Goal: Information Seeking & Learning: Check status

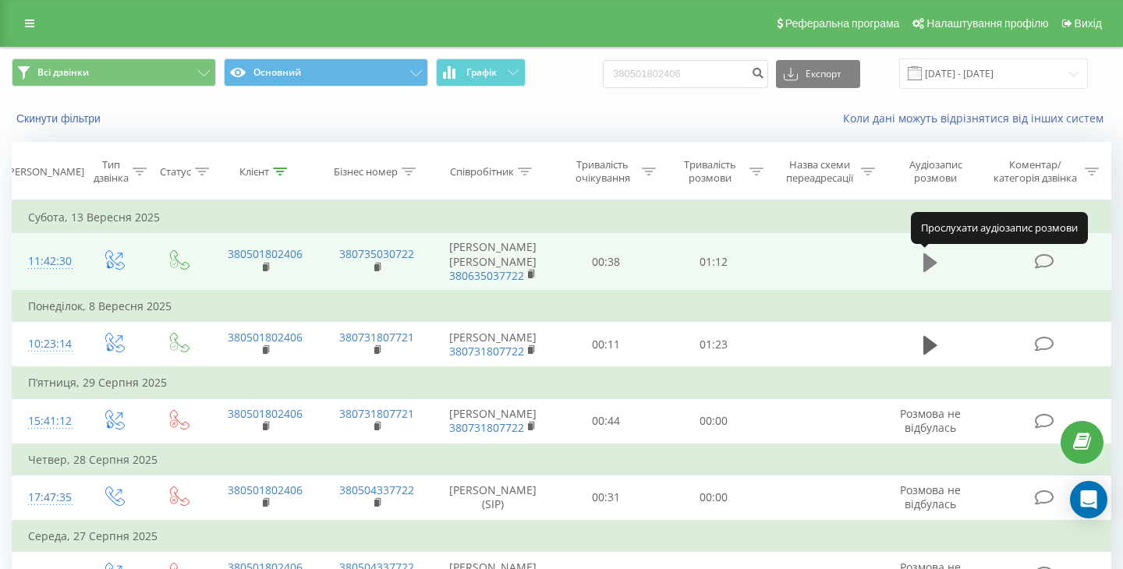
click at [930, 267] on icon at bounding box center [930, 262] width 14 height 19
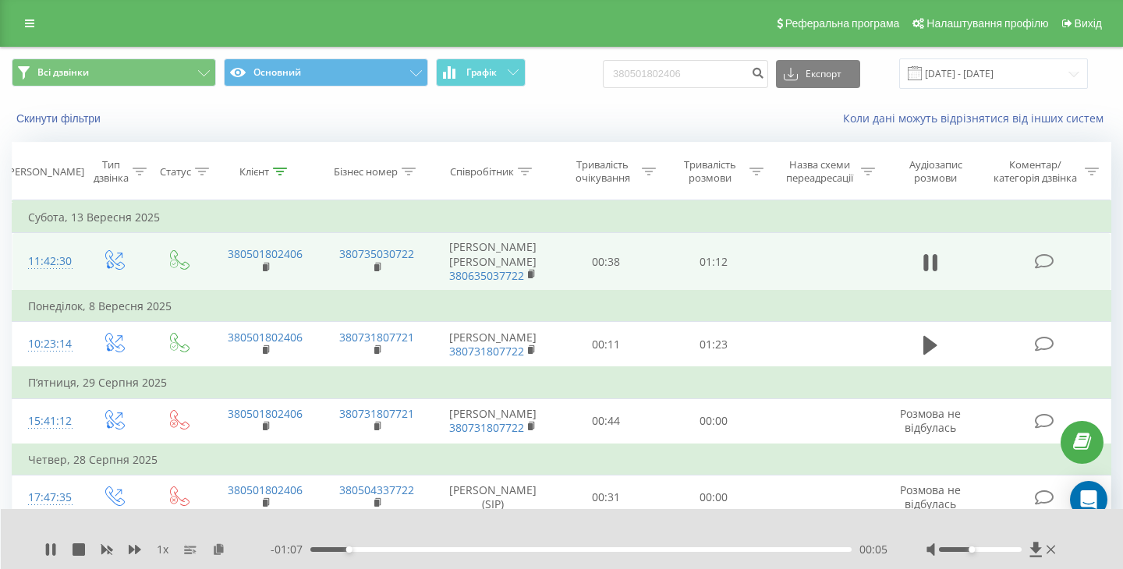
drag, startPoint x: 978, startPoint y: 550, endPoint x: 970, endPoint y: 547, distance: 9.1
click at [970, 547] on div "Accessibility label" at bounding box center [972, 550] width 6 height 6
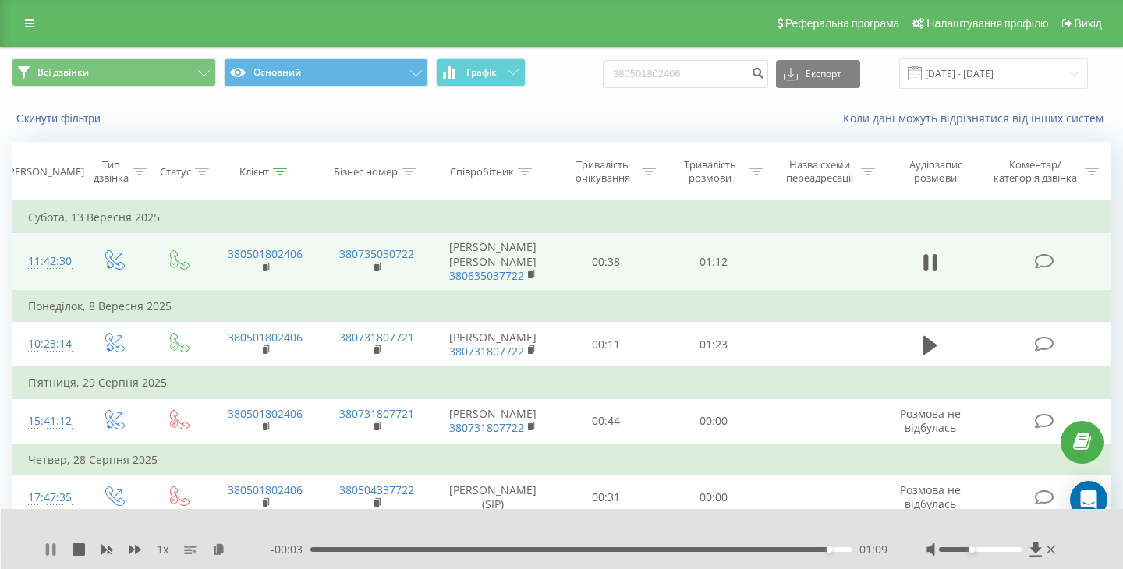
click at [55, 547] on icon at bounding box center [53, 549] width 3 height 12
click at [710, 73] on input "380501802406" at bounding box center [685, 74] width 165 height 28
paste input "962394344"
type input "380962394344"
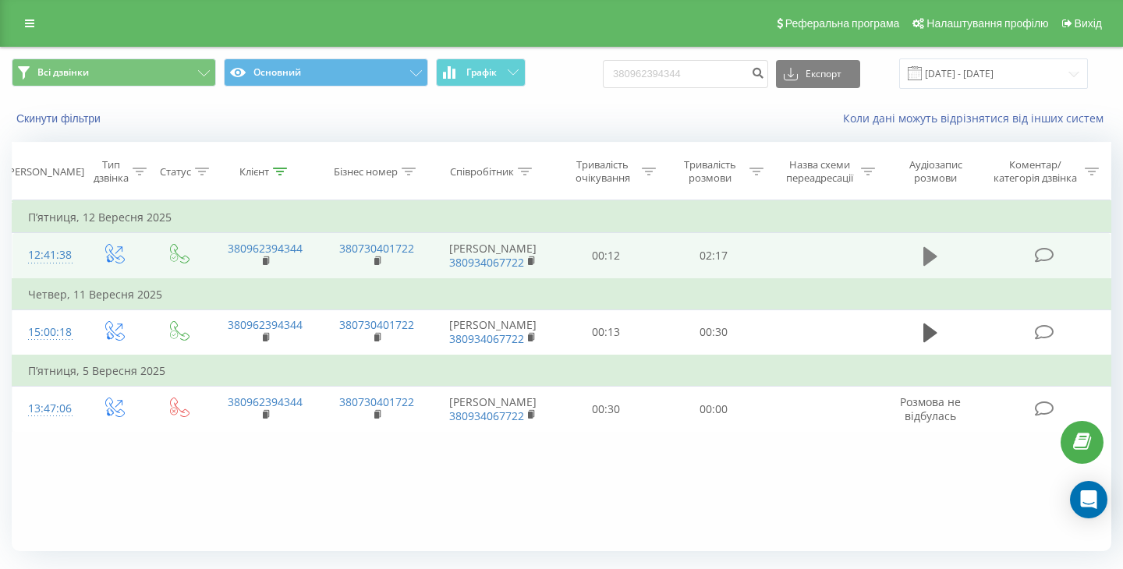
click at [928, 261] on icon at bounding box center [930, 256] width 14 height 19
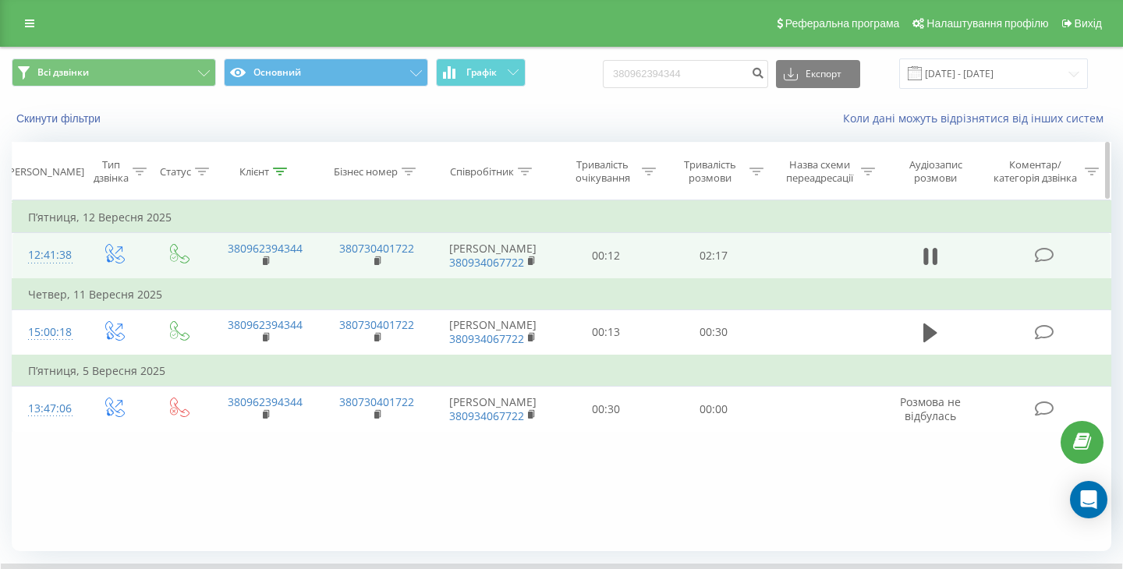
scroll to position [90, 0]
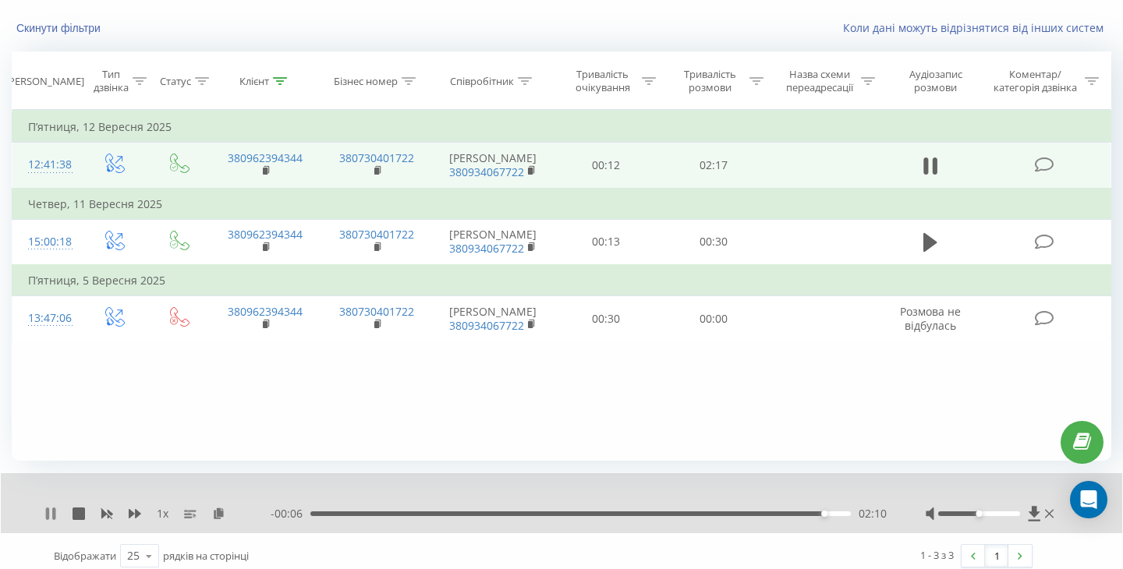
click at [50, 513] on icon at bounding box center [50, 514] width 12 height 12
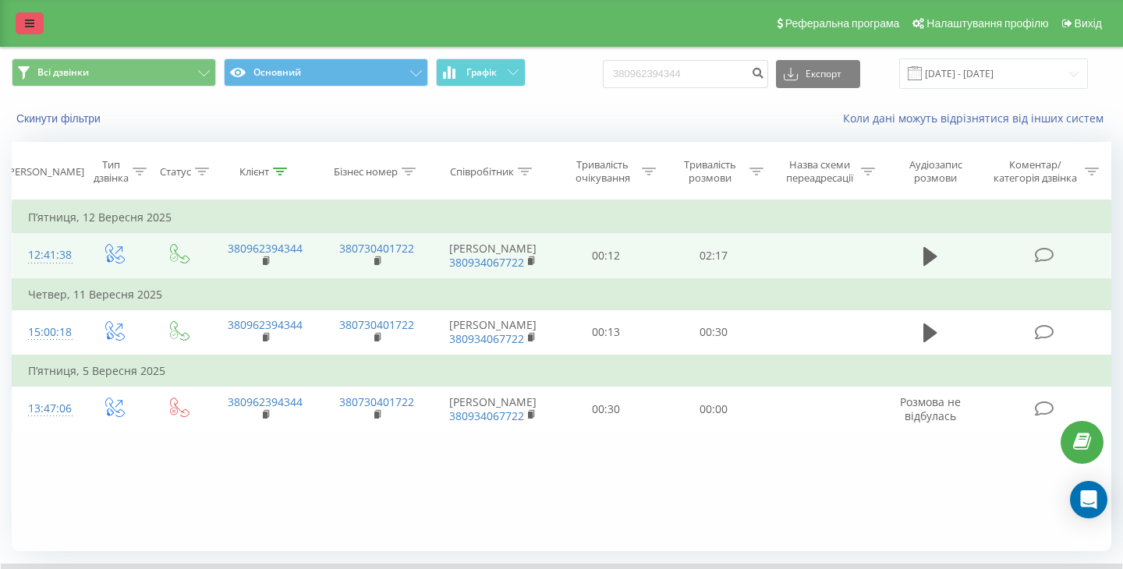
click at [34, 22] on icon at bounding box center [29, 23] width 9 height 11
